Goal: Navigation & Orientation: Find specific page/section

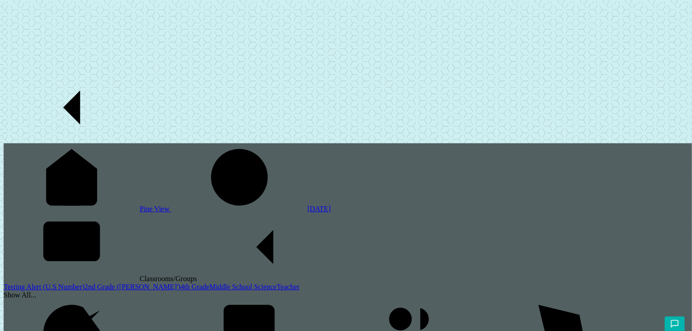
click at [84, 283] on link "2nd Grade ([PERSON_NAME]')" at bounding box center [132, 287] width 96 height 8
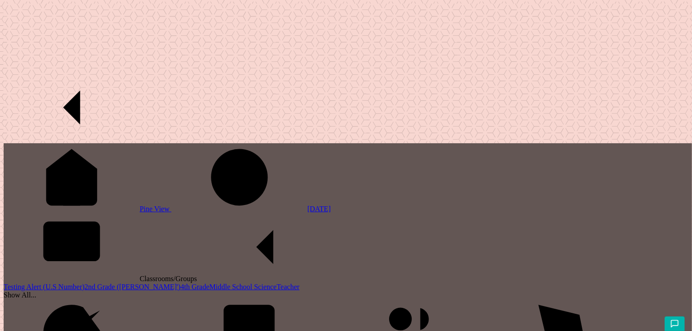
click at [276, 283] on link "Teacher" at bounding box center [287, 287] width 23 height 8
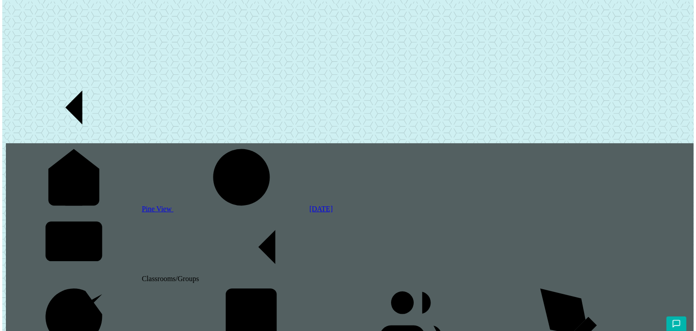
scroll to position [156, 0]
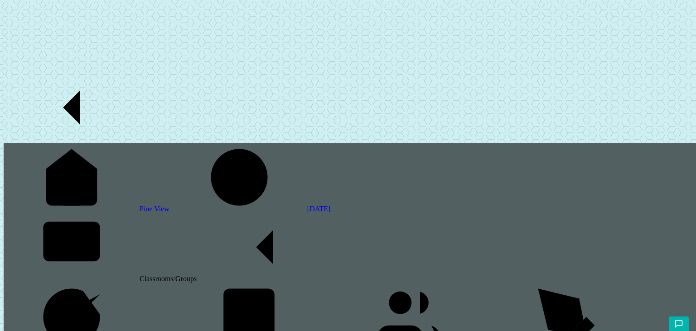
click at [74, 213] on div "Classrooms/Groups" at bounding box center [350, 248] width 692 height 70
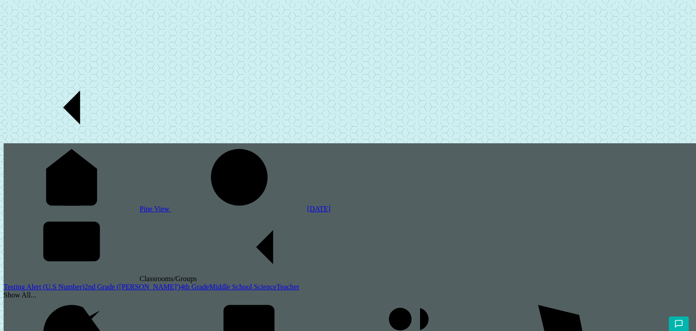
click at [84, 283] on link "2nd Grade ([PERSON_NAME]')" at bounding box center [132, 287] width 96 height 8
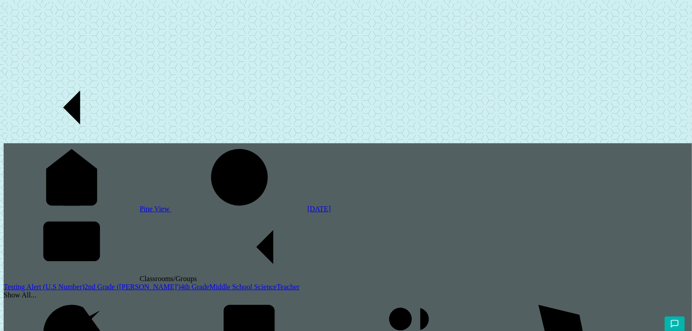
click at [84, 283] on link "2nd Grade ([PERSON_NAME]')" at bounding box center [132, 287] width 96 height 8
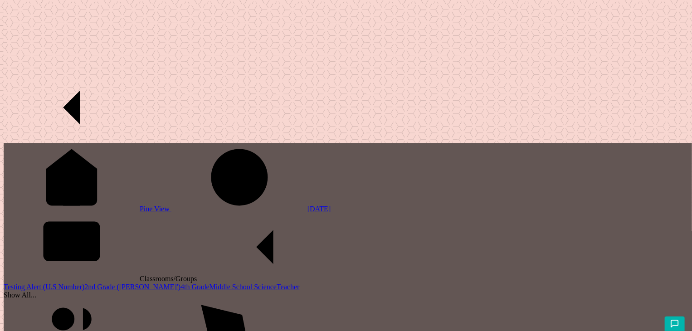
click at [180, 283] on link "4th Grade" at bounding box center [194, 287] width 29 height 8
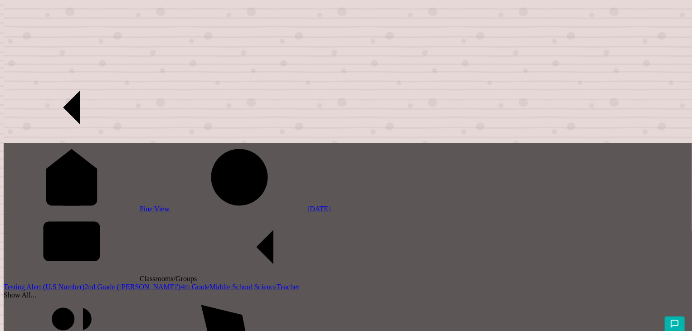
scroll to position [46, 0]
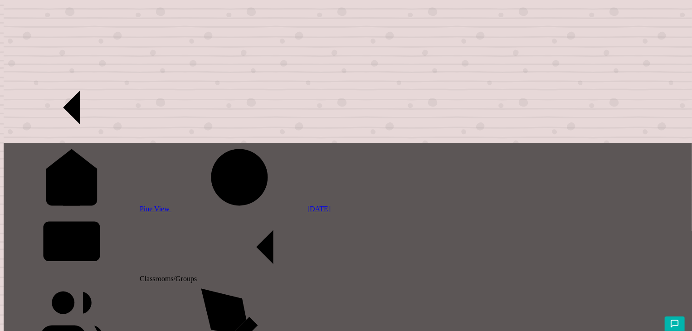
scroll to position [132, 0]
